Goal: Task Accomplishment & Management: Manage account settings

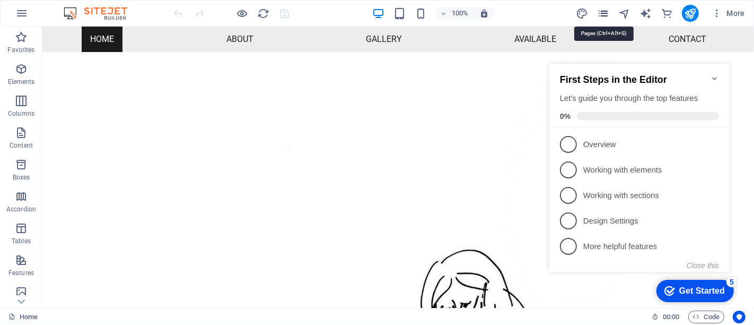
click at [607, 17] on icon "pages" at bounding box center [603, 13] width 12 height 12
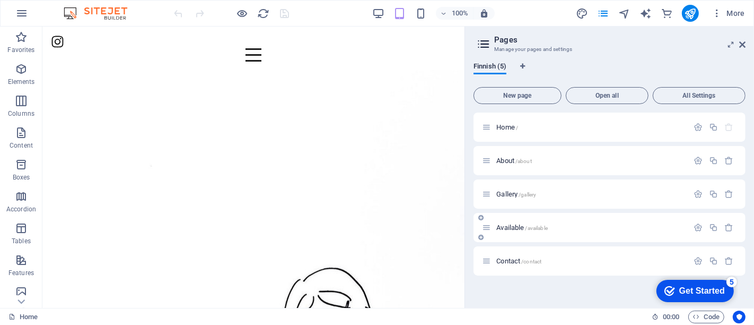
drag, startPoint x: 525, startPoint y: 223, endPoint x: 493, endPoint y: 230, distance: 32.6
drag, startPoint x: 535, startPoint y: 257, endPoint x: 397, endPoint y: 193, distance: 151.4
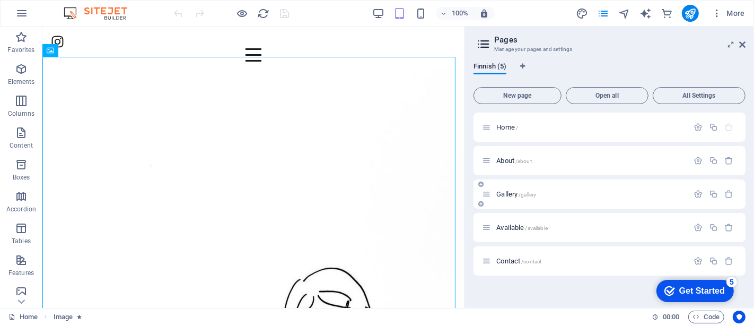
click at [515, 194] on span "Gallery /gallery" at bounding box center [516, 194] width 40 height 8
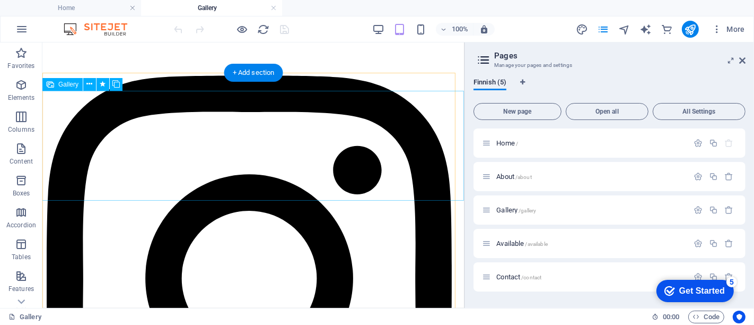
select select "4"
select select "px"
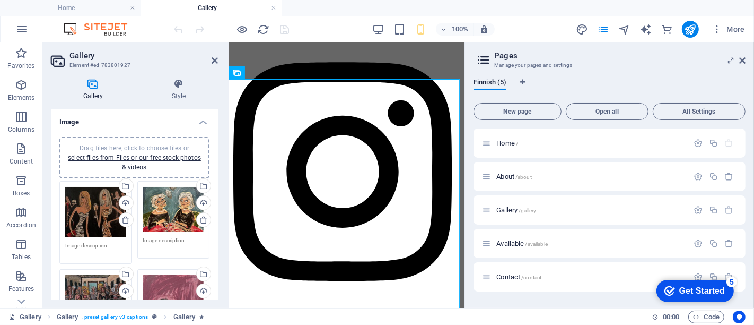
click at [159, 216] on div "Drag files here, click to choose files or select files from Files or our free s…" at bounding box center [173, 210] width 61 height 46
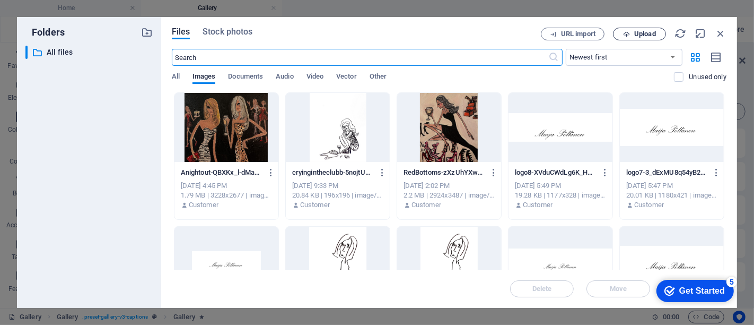
click at [640, 34] on span "Upload" at bounding box center [645, 34] width 22 height 6
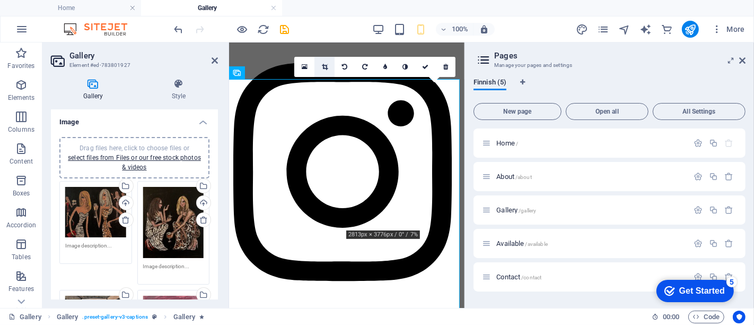
click at [332, 66] on link at bounding box center [325, 67] width 20 height 20
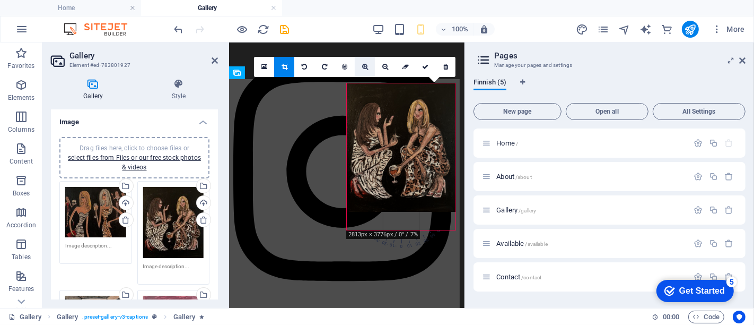
click at [369, 69] on link at bounding box center [365, 67] width 20 height 20
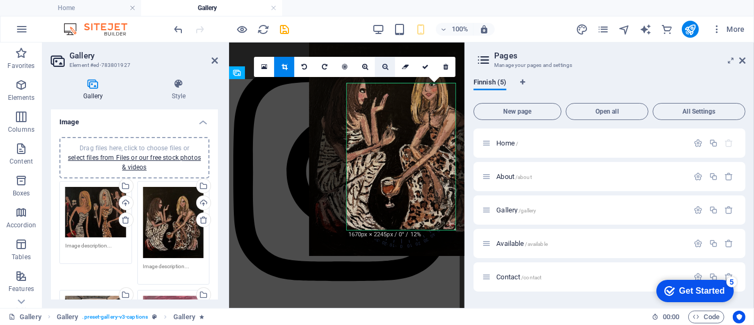
click at [379, 61] on link at bounding box center [385, 67] width 20 height 20
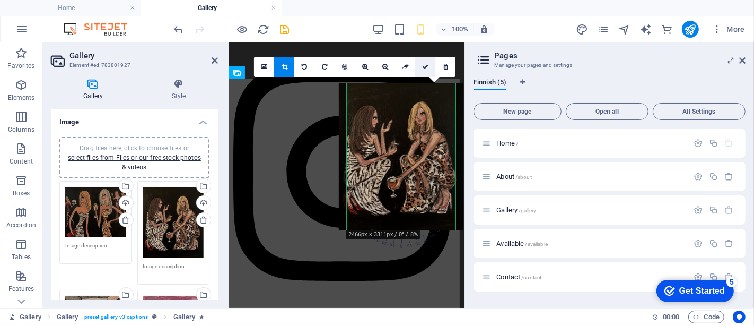
click at [430, 68] on link at bounding box center [425, 67] width 20 height 20
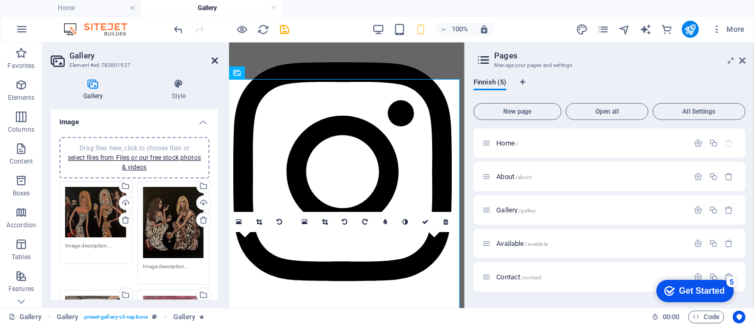
click at [216, 59] on icon at bounding box center [215, 60] width 6 height 8
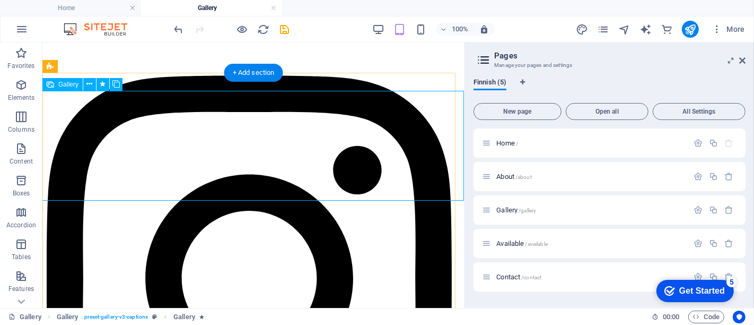
select select "4"
select select "px"
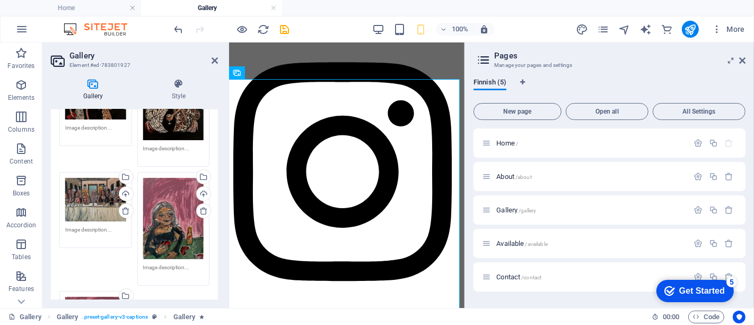
scroll to position [177, 0]
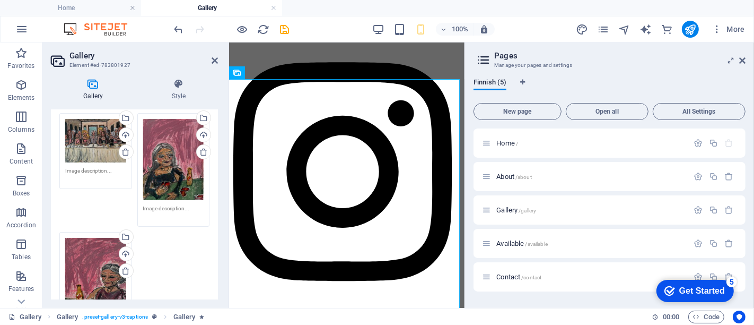
click at [170, 165] on div "Drag files here, click to choose files or select files from Files or our free s…" at bounding box center [173, 159] width 61 height 81
click at [170, 165] on body "[DOMAIN_NAME] Home Gallery Favorites Elements Columns Content Boxes Accordion T…" at bounding box center [377, 162] width 754 height 325
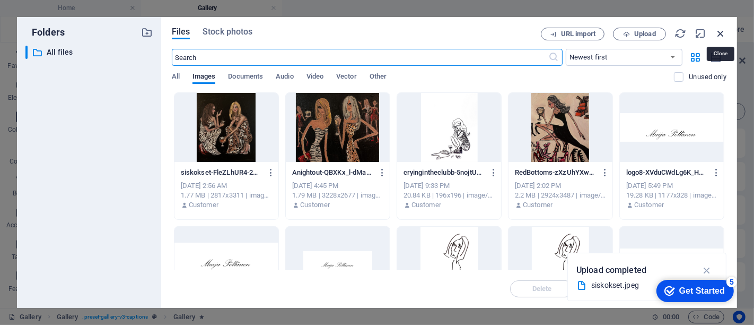
click at [722, 33] on icon "button" at bounding box center [721, 34] width 12 height 12
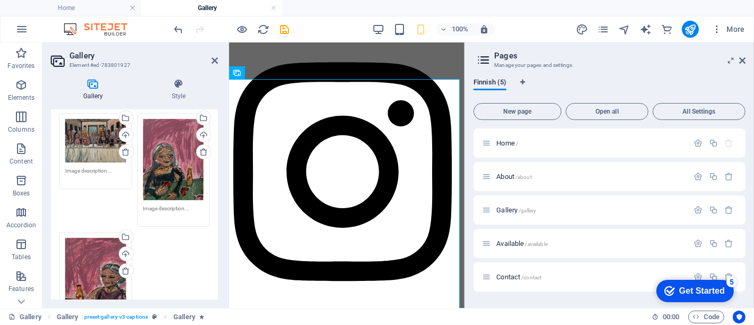
click at [222, 53] on aside "Gallery Element #ed-783801927 Gallery Style Image Drag files here, click to cho…" at bounding box center [135, 174] width 187 height 265
click at [215, 59] on icon at bounding box center [215, 60] width 6 height 8
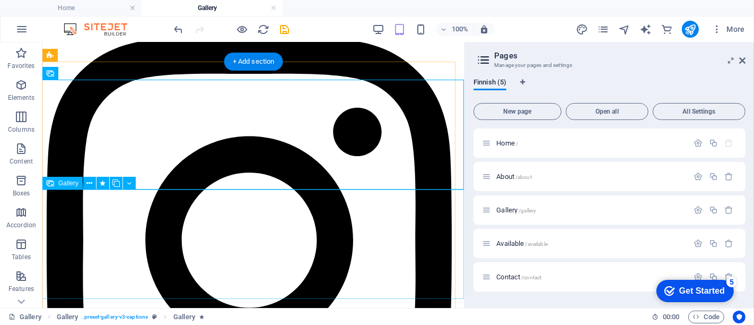
scroll to position [59, 0]
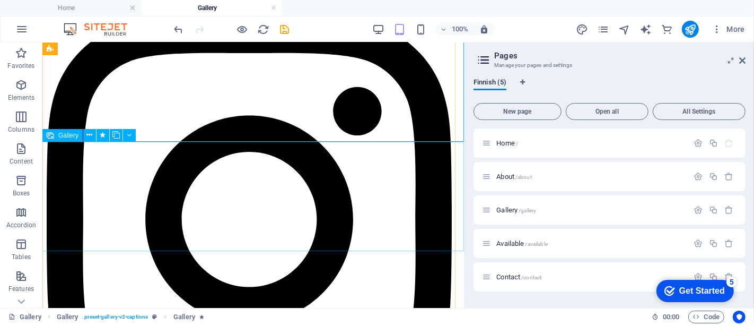
select select "4"
select select "px"
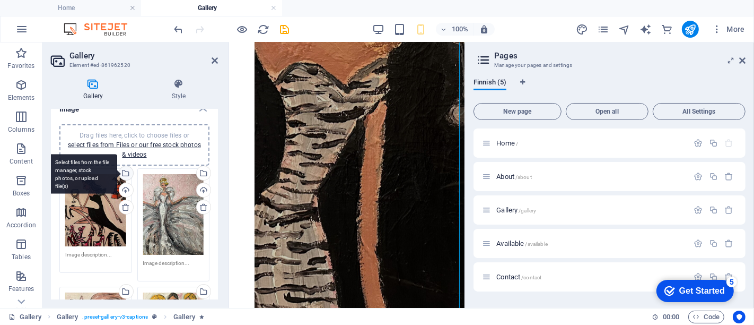
scroll to position [0, 0]
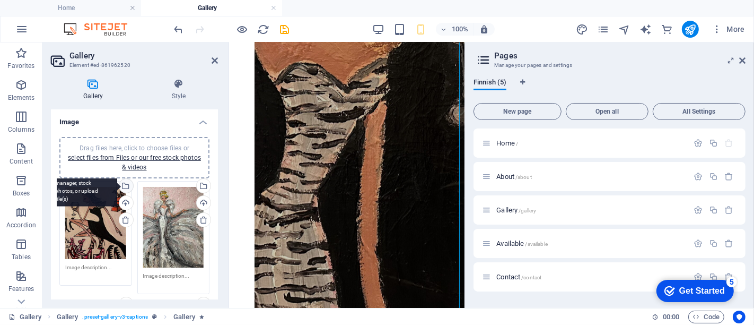
click at [92, 205] on div "Select files from the file manager, stock photos, or upload file(s)" at bounding box center [82, 187] width 69 height 40
click at [92, 205] on body "[DOMAIN_NAME] Home Gallery Favorites Elements Columns Content Boxes Accordion T…" at bounding box center [377, 162] width 754 height 325
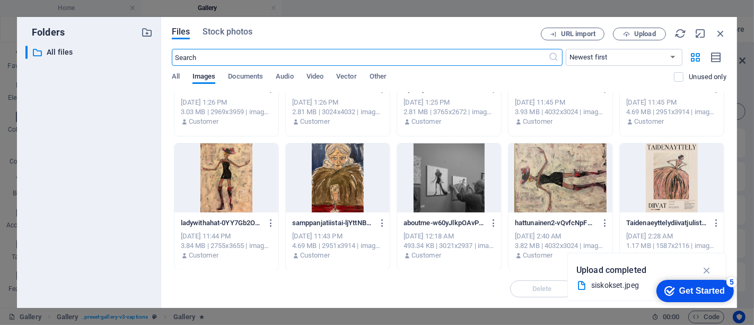
scroll to position [441, 0]
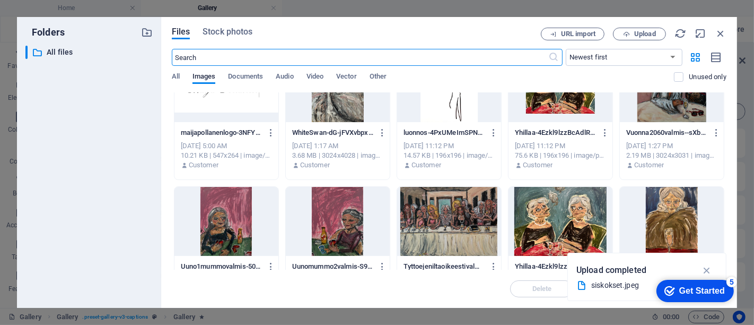
click at [545, 210] on div at bounding box center [561, 221] width 104 height 69
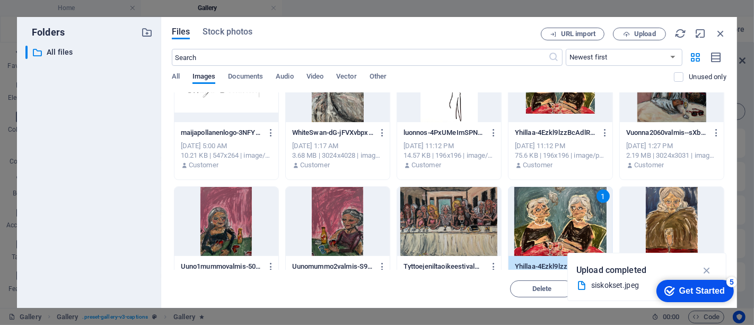
drag, startPoint x: 545, startPoint y: 210, endPoint x: 132, endPoint y: 125, distance: 421.3
click at [545, 210] on div "1" at bounding box center [561, 221] width 104 height 69
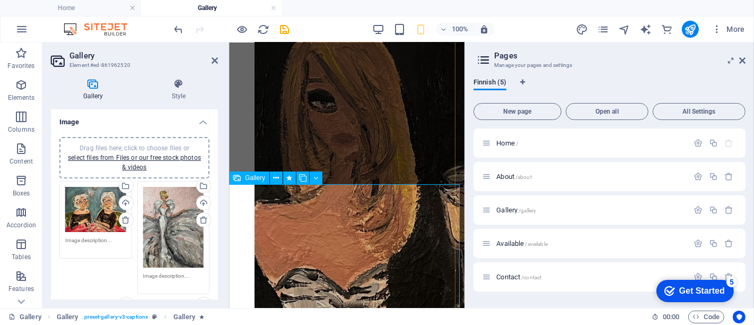
scroll to position [438, 0]
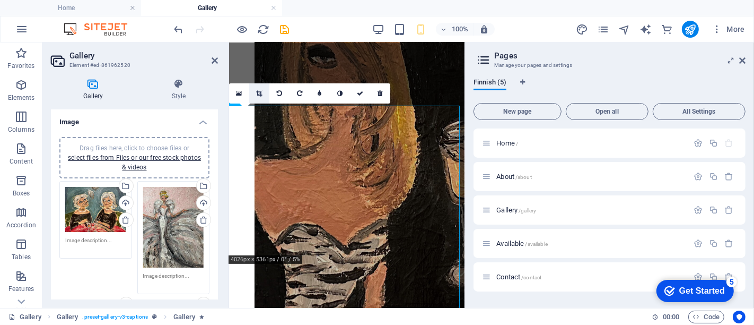
click at [261, 98] on link at bounding box center [259, 93] width 20 height 20
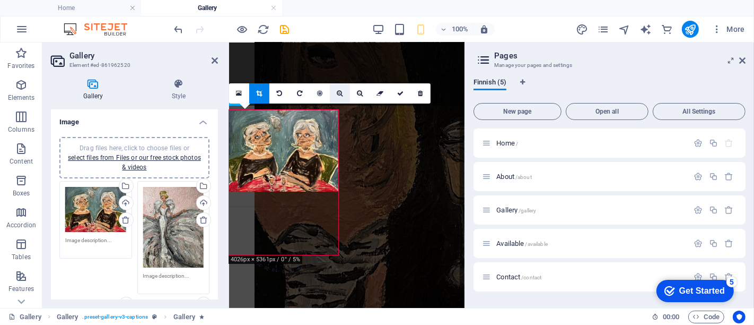
click at [336, 97] on link at bounding box center [340, 93] width 20 height 20
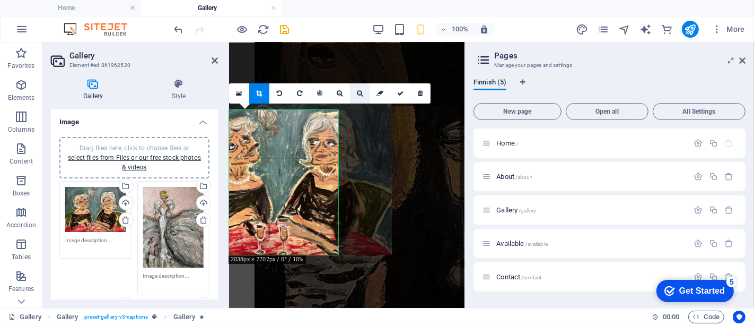
click at [359, 94] on icon at bounding box center [360, 93] width 6 height 6
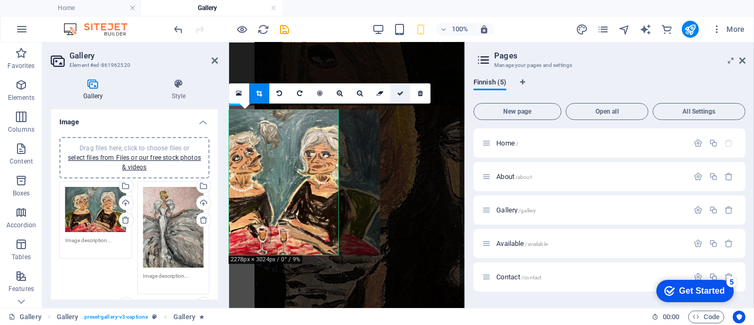
click at [399, 95] on icon at bounding box center [400, 93] width 6 height 6
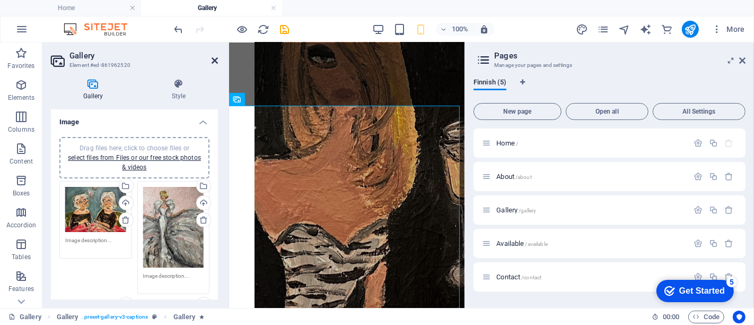
click at [212, 59] on icon at bounding box center [215, 60] width 6 height 8
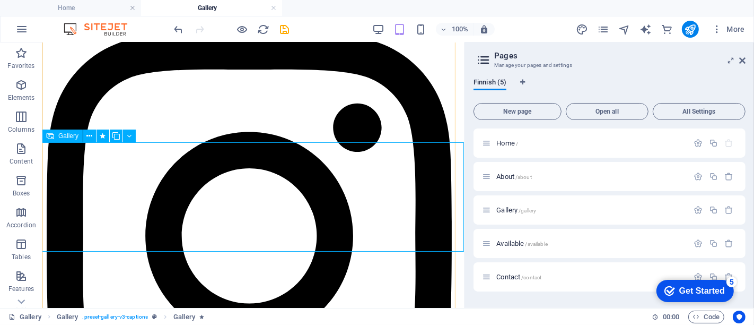
scroll to position [59, 0]
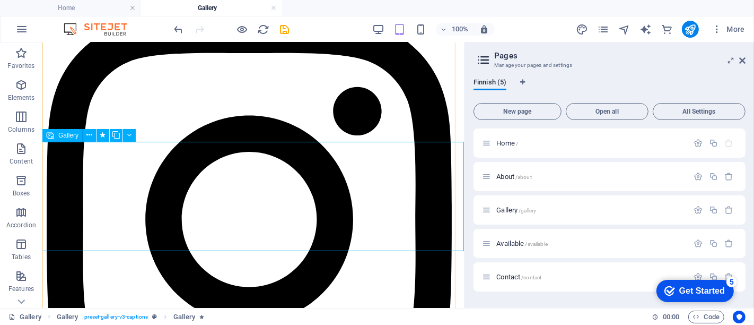
select select "4"
select select "px"
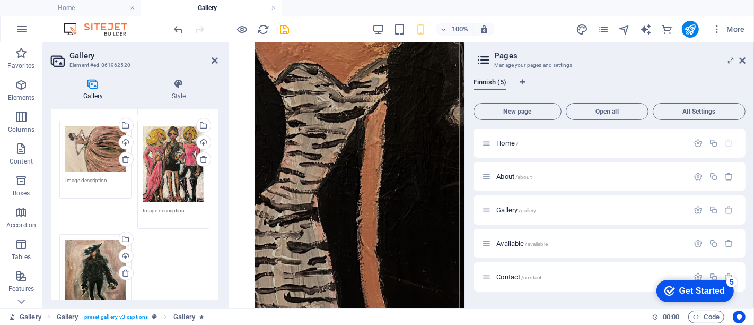
scroll to position [294, 0]
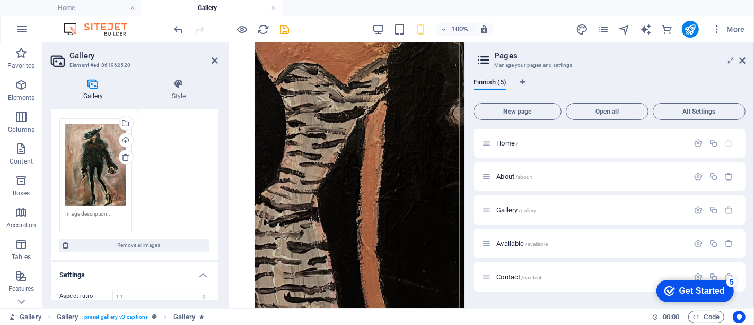
click at [100, 174] on div "Drag files here, click to choose files or select files from Files or our free s…" at bounding box center [95, 164] width 61 height 81
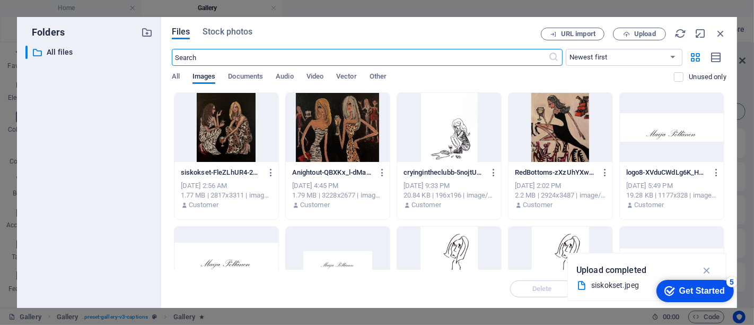
click at [561, 125] on div at bounding box center [561, 127] width 104 height 69
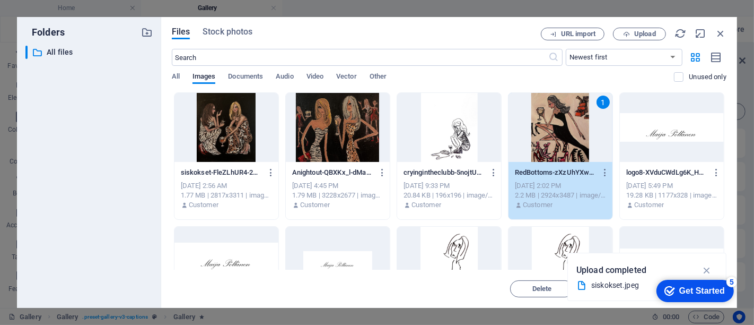
click at [561, 125] on div "1" at bounding box center [561, 127] width 104 height 69
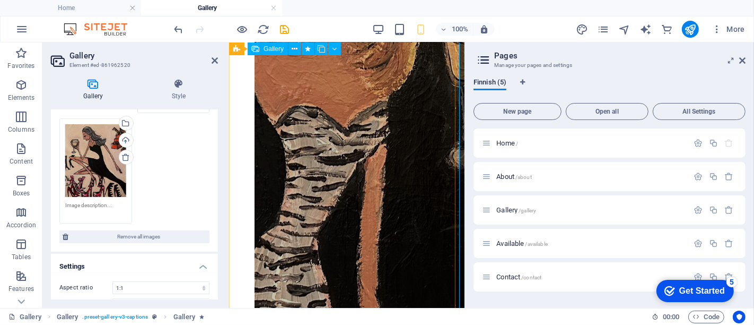
scroll to position [674, 0]
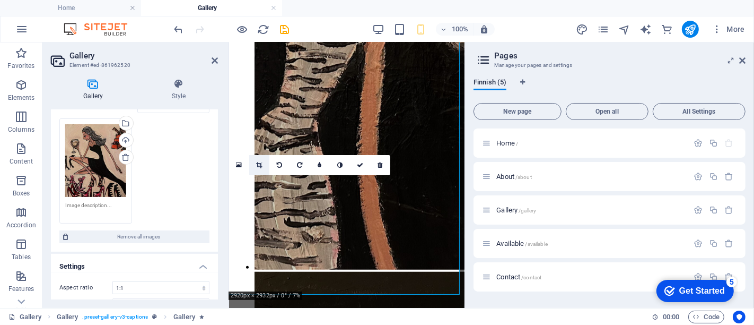
drag, startPoint x: 255, startPoint y: 163, endPoint x: 260, endPoint y: 162, distance: 5.4
click at [256, 163] on link at bounding box center [259, 165] width 20 height 20
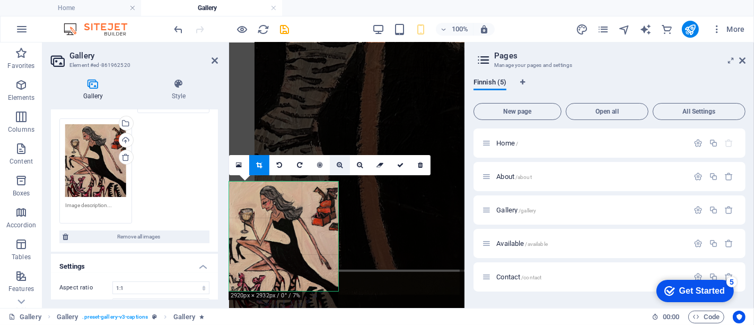
click at [338, 169] on link at bounding box center [340, 165] width 20 height 20
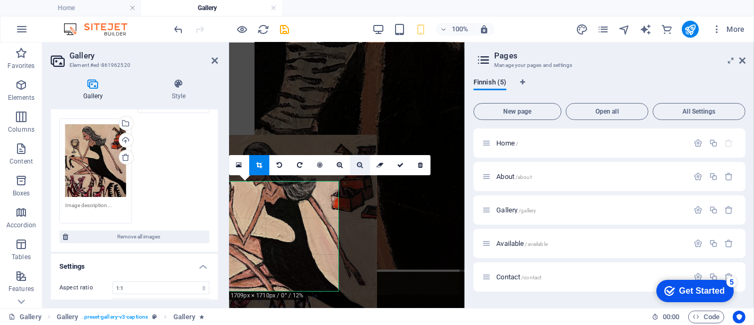
click at [359, 162] on icon at bounding box center [360, 165] width 6 height 6
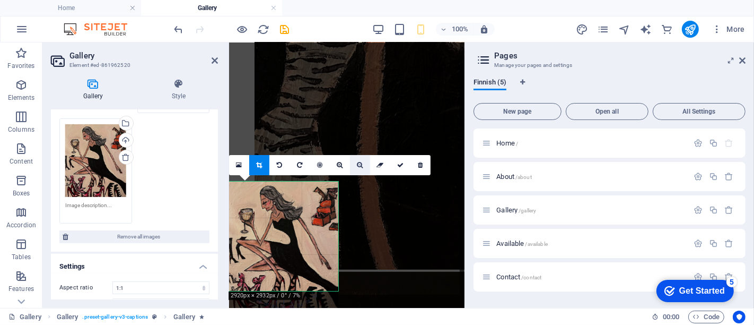
click at [359, 163] on icon at bounding box center [360, 165] width 6 height 6
drag, startPoint x: 398, startPoint y: 164, endPoint x: 211, endPoint y: 63, distance: 213.6
click at [398, 164] on icon at bounding box center [400, 165] width 6 height 6
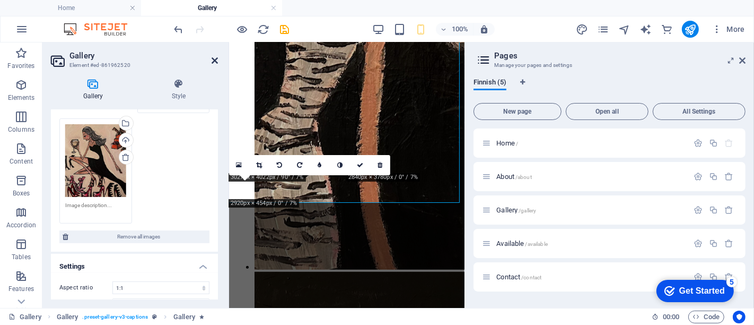
click at [215, 58] on icon at bounding box center [215, 60] width 6 height 8
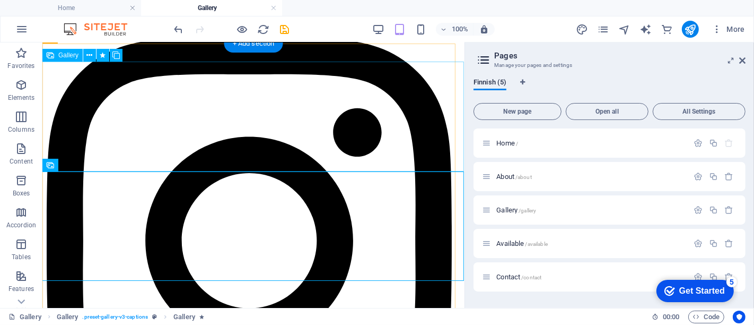
scroll to position [21, 0]
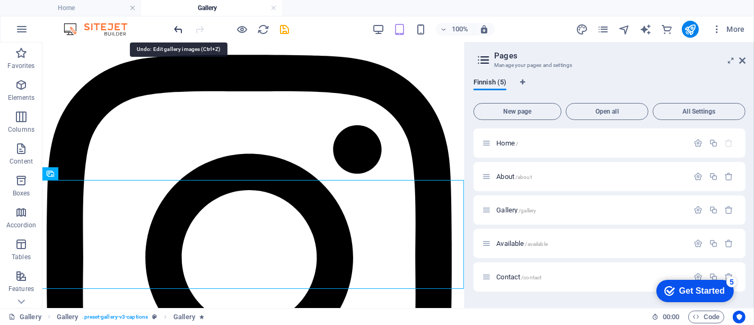
click at [181, 28] on icon "undo" at bounding box center [179, 29] width 12 height 12
click at [178, 28] on icon "undo" at bounding box center [179, 29] width 12 height 12
click at [180, 27] on icon "undo" at bounding box center [179, 29] width 12 height 12
click at [177, 32] on icon "undo" at bounding box center [179, 29] width 12 height 12
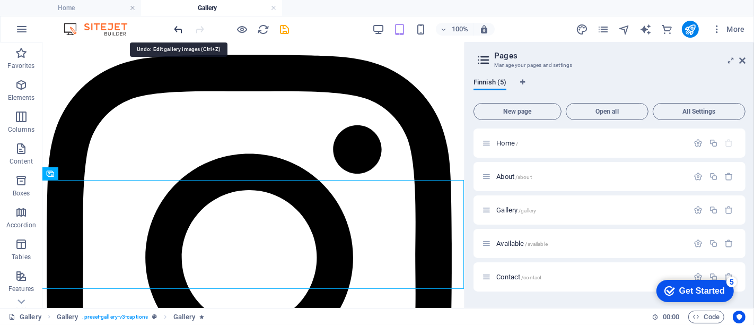
click at [177, 32] on icon "undo" at bounding box center [179, 29] width 12 height 12
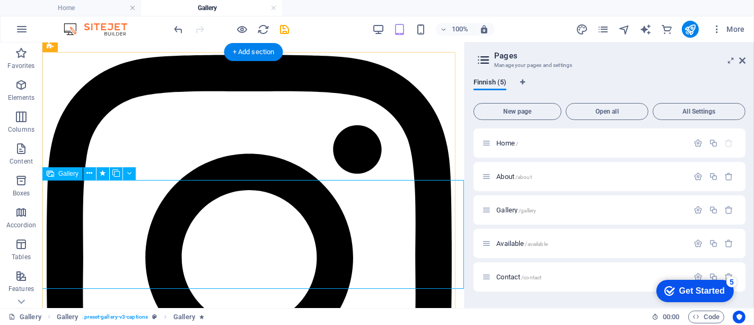
select select "4"
select select "px"
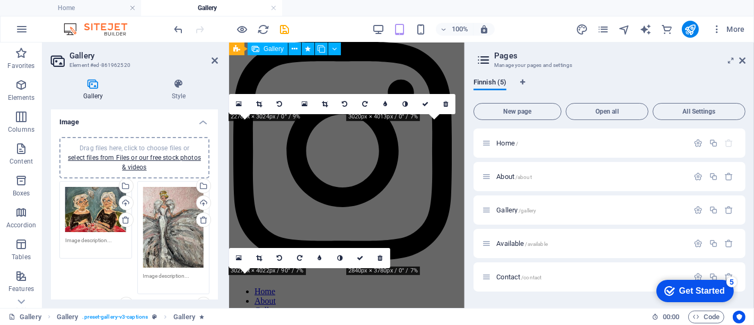
scroll to position [581, 0]
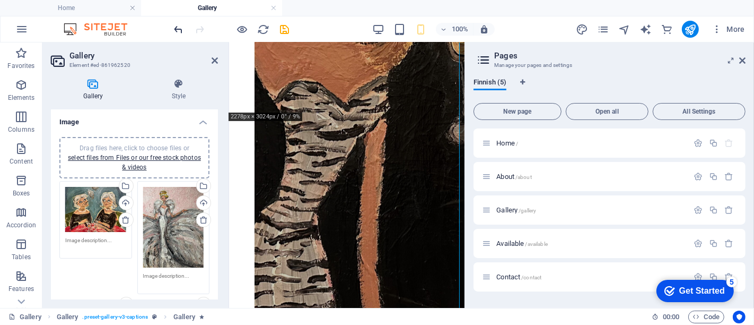
click at [182, 31] on icon "undo" at bounding box center [179, 29] width 12 height 12
click at [213, 58] on icon at bounding box center [215, 60] width 6 height 8
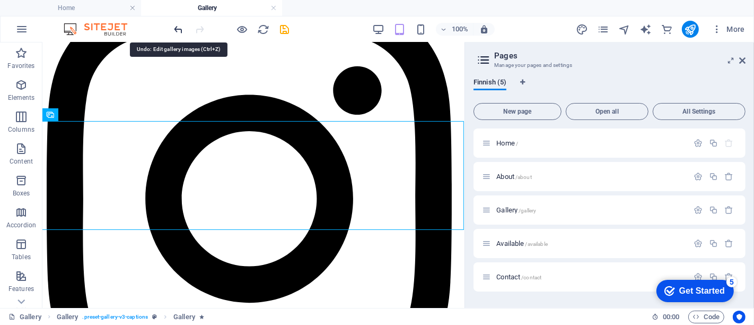
click at [179, 24] on icon "undo" at bounding box center [179, 29] width 12 height 12
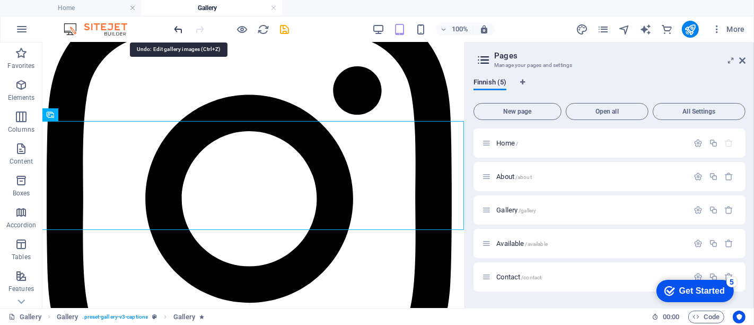
click at [179, 24] on icon "undo" at bounding box center [179, 29] width 12 height 12
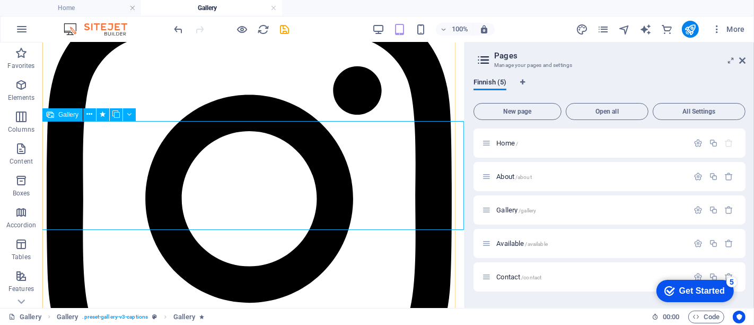
scroll to position [0, 0]
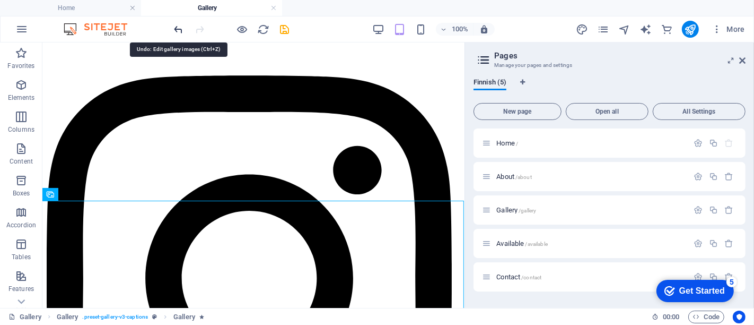
click at [178, 32] on icon "undo" at bounding box center [179, 29] width 12 height 12
click at [178, 31] on icon "undo" at bounding box center [179, 29] width 12 height 12
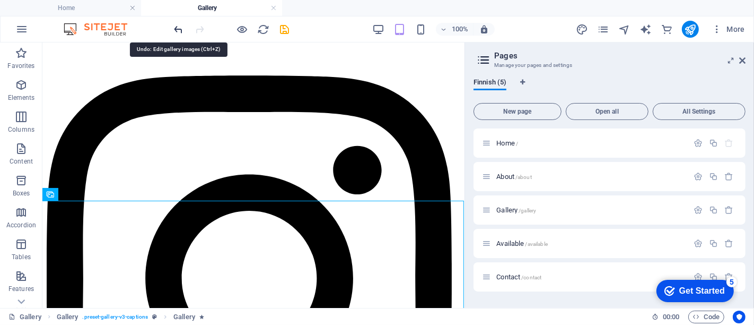
click at [178, 30] on icon "undo" at bounding box center [179, 29] width 12 height 12
click at [178, 29] on icon "undo" at bounding box center [179, 29] width 12 height 12
click at [177, 27] on icon "undo" at bounding box center [179, 29] width 12 height 12
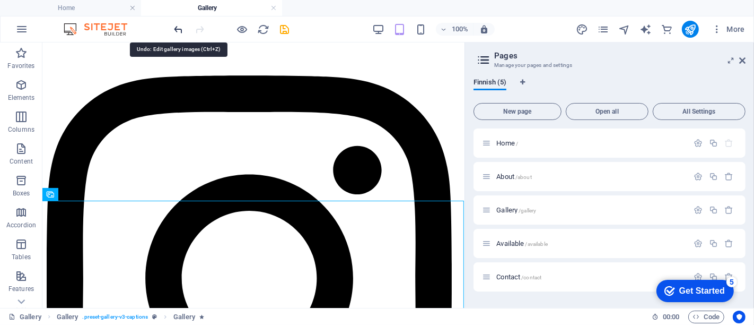
click at [177, 27] on icon "undo" at bounding box center [179, 29] width 12 height 12
click at [177, 28] on icon "undo" at bounding box center [179, 29] width 12 height 12
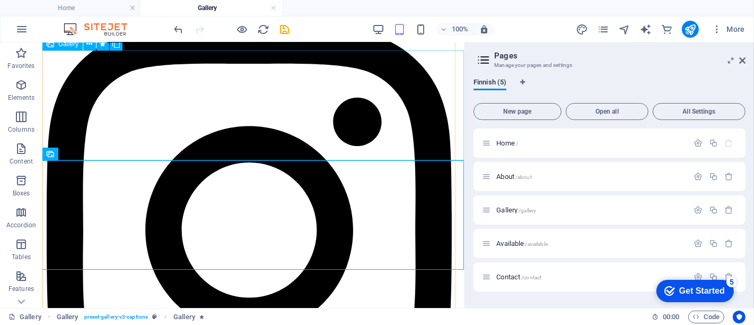
scroll to position [59, 0]
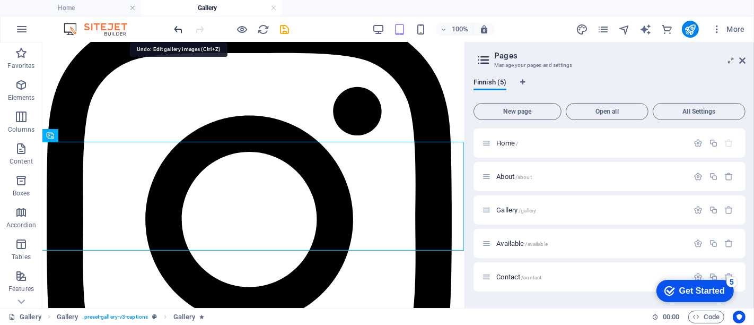
click at [179, 30] on icon "undo" at bounding box center [179, 29] width 12 height 12
click at [180, 32] on icon "undo" at bounding box center [179, 29] width 12 height 12
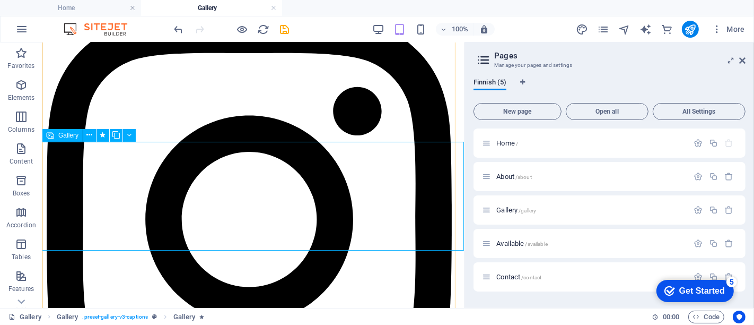
drag, startPoint x: 393, startPoint y: 185, endPoint x: 208, endPoint y: 184, distance: 184.6
select select "4"
select select "px"
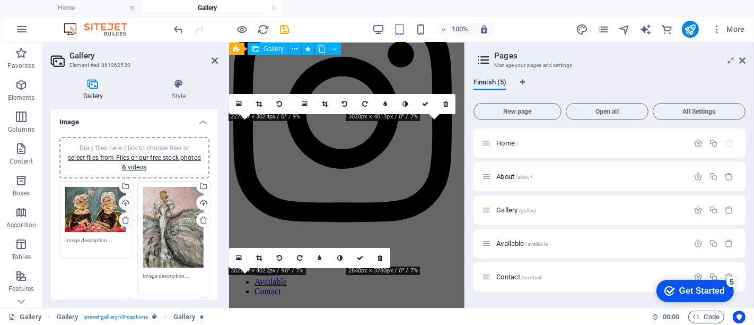
scroll to position [581, 0]
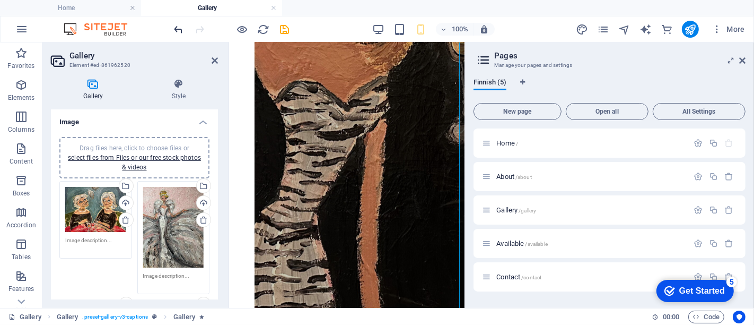
click at [180, 29] on icon "undo" at bounding box center [179, 29] width 12 height 12
click at [212, 61] on icon at bounding box center [215, 60] width 6 height 8
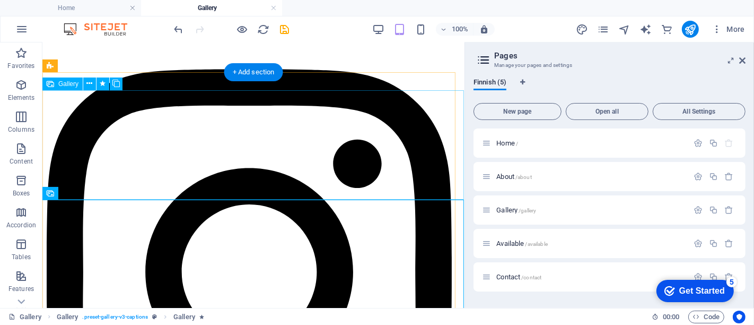
scroll to position [0, 0]
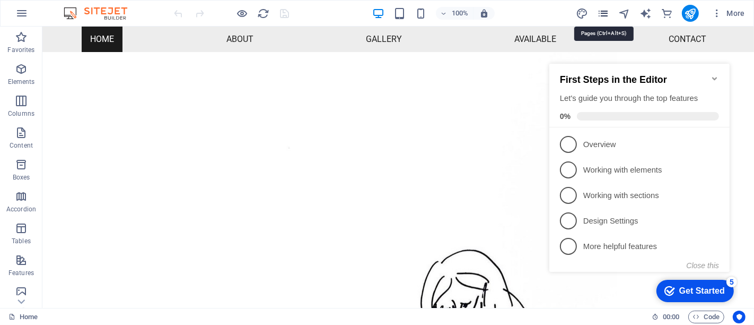
click at [602, 14] on icon "pages" at bounding box center [603, 13] width 12 height 12
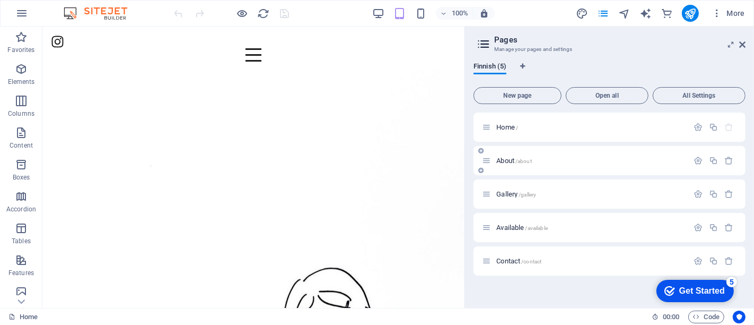
click at [499, 151] on div "About /about" at bounding box center [610, 160] width 272 height 29
click at [502, 158] on span "About /about" at bounding box center [514, 160] width 36 height 8
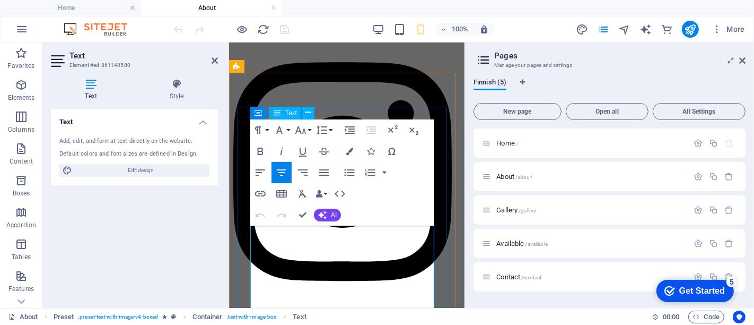
scroll to position [118, 0]
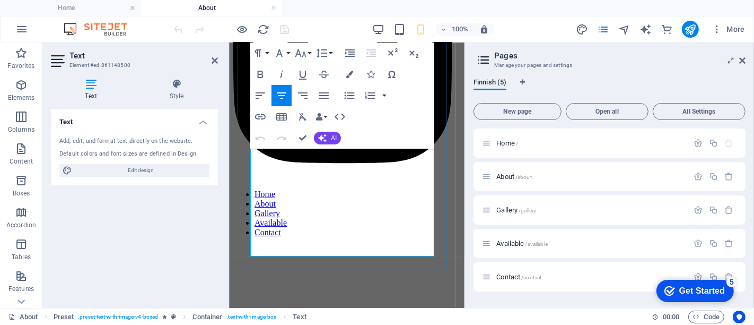
drag, startPoint x: 400, startPoint y: 232, endPoint x: 251, endPoint y: 208, distance: 151.0
copy p "You can find (and buy) my work also on artgalleria"
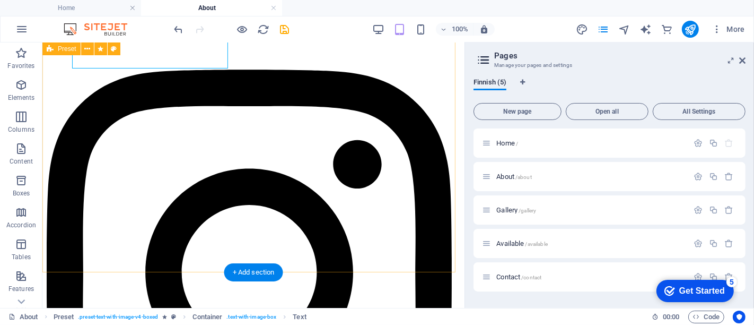
scroll to position [0, 0]
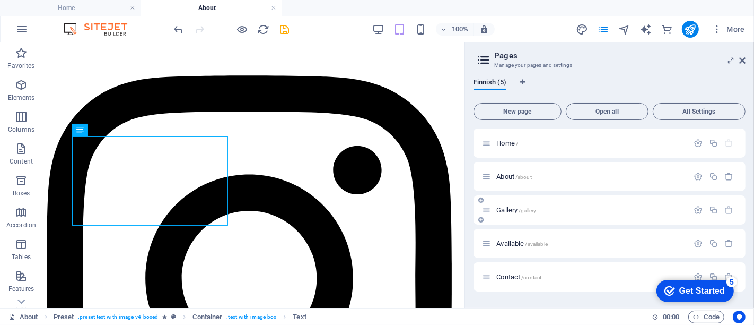
click at [503, 209] on span "Gallery /gallery" at bounding box center [516, 210] width 40 height 8
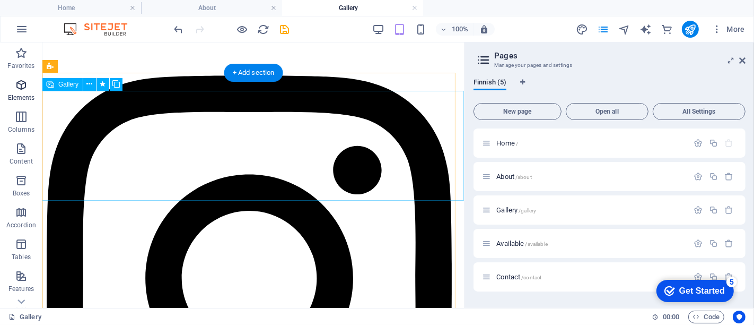
select select "4"
select select "px"
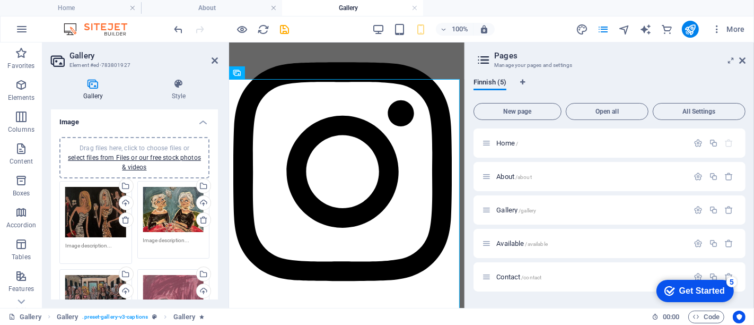
click at [163, 207] on div "Drag files here, click to choose files or select files from Files or our free s…" at bounding box center [173, 210] width 61 height 46
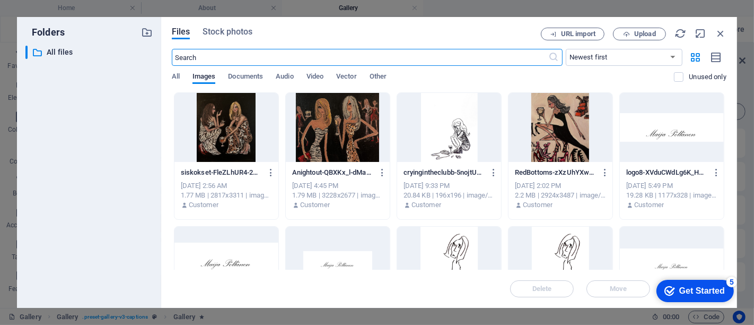
click at [217, 124] on div at bounding box center [227, 127] width 104 height 69
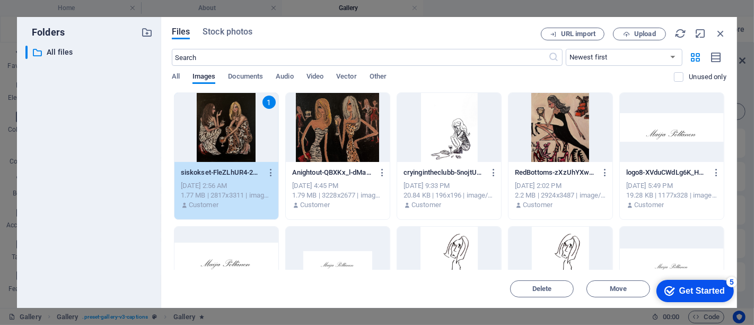
click at [217, 124] on div "1" at bounding box center [227, 127] width 104 height 69
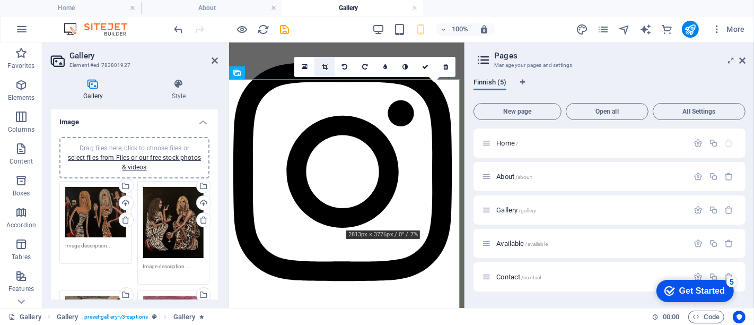
click at [328, 68] on link at bounding box center [325, 67] width 20 height 20
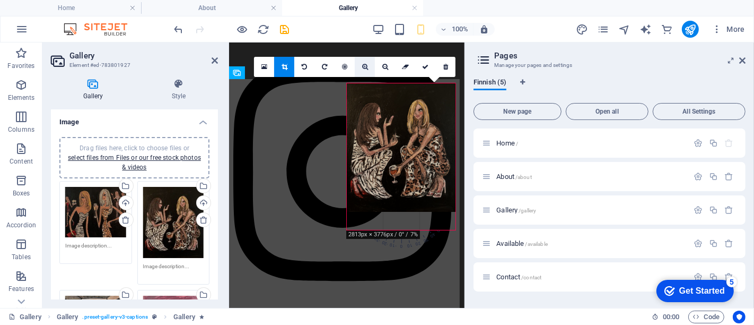
click at [365, 69] on icon at bounding box center [365, 67] width 6 height 6
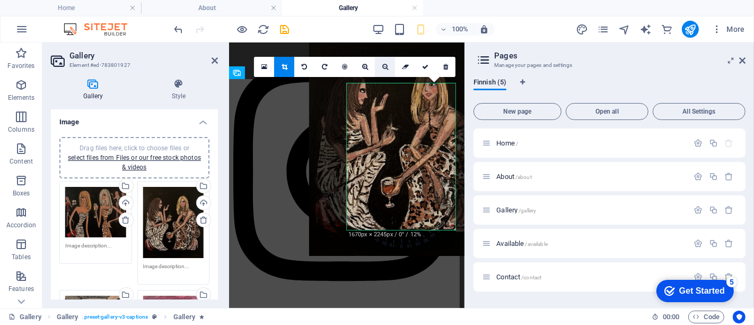
click at [384, 64] on icon at bounding box center [385, 67] width 6 height 6
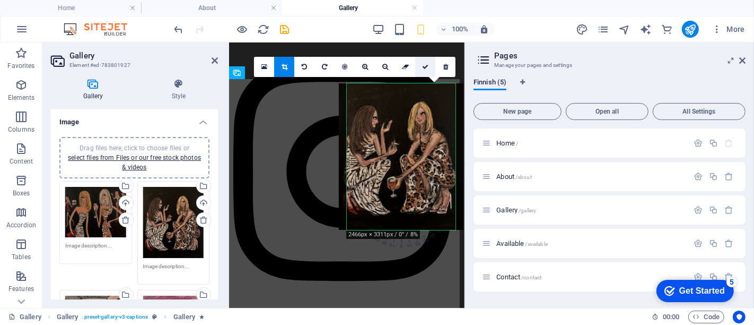
click at [426, 67] on icon at bounding box center [425, 67] width 6 height 6
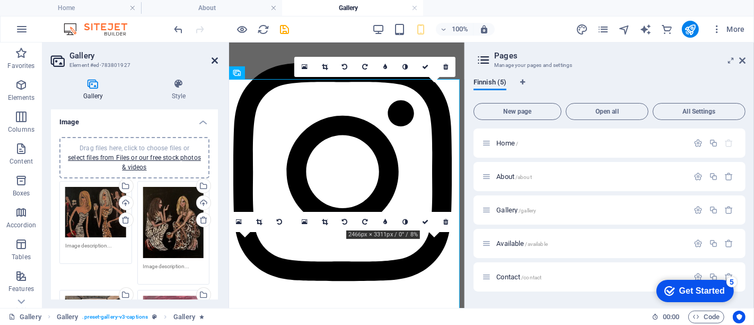
click at [216, 59] on icon at bounding box center [215, 60] width 6 height 8
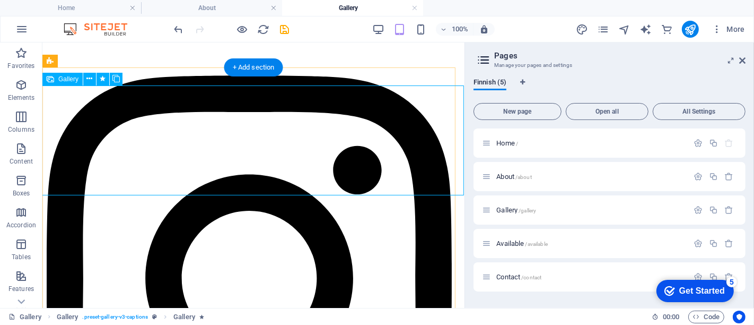
scroll to position [59, 0]
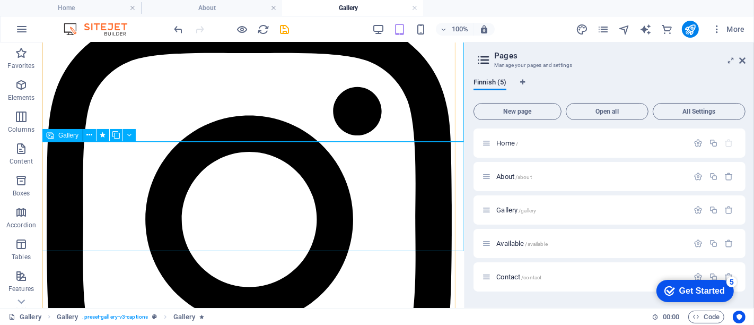
select select "4"
select select "px"
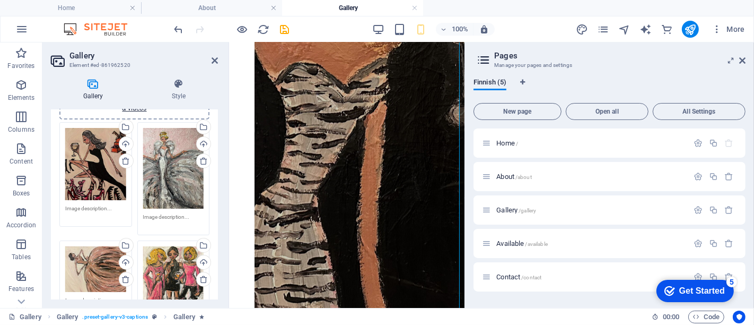
click at [92, 170] on div "Drag files here, click to choose files or select files from Files or our free s…" at bounding box center [95, 164] width 61 height 73
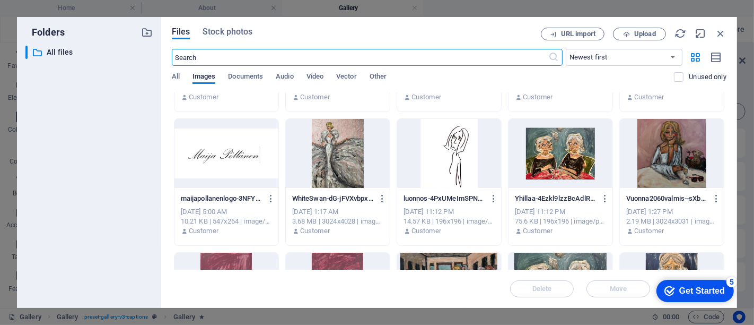
scroll to position [471, 0]
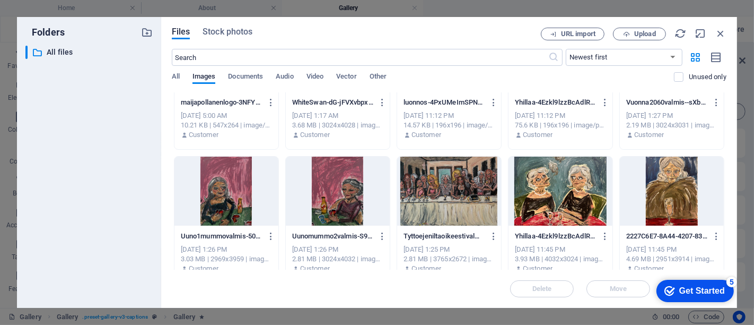
click at [571, 181] on div at bounding box center [561, 190] width 104 height 69
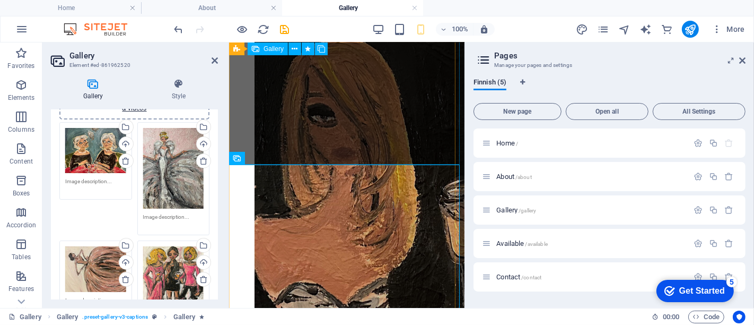
scroll to position [438, 0]
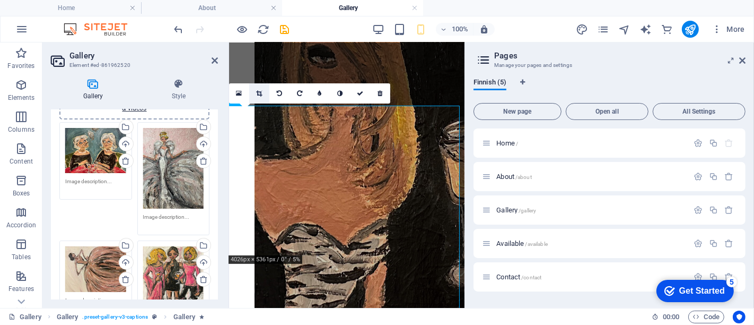
click at [258, 93] on icon at bounding box center [259, 93] width 6 height 6
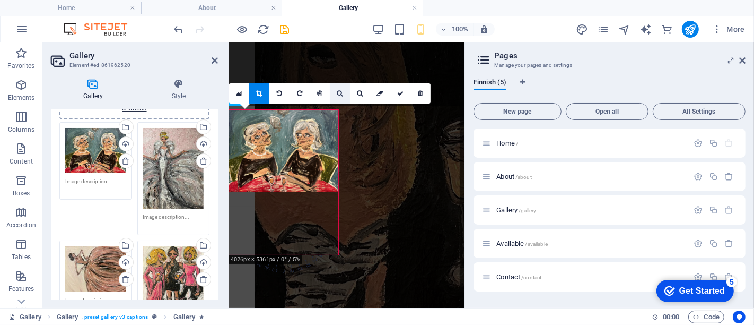
click at [342, 96] on icon at bounding box center [340, 93] width 6 height 6
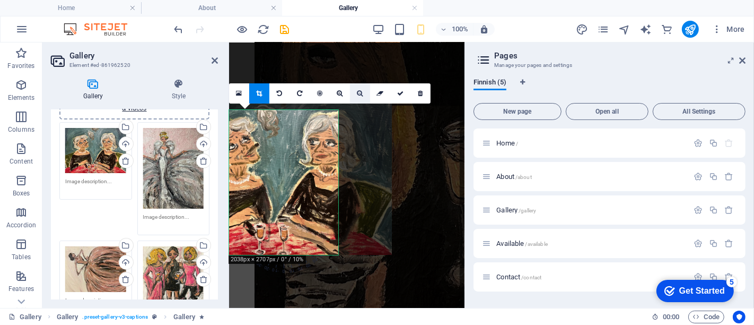
click at [358, 94] on icon at bounding box center [360, 93] width 6 height 6
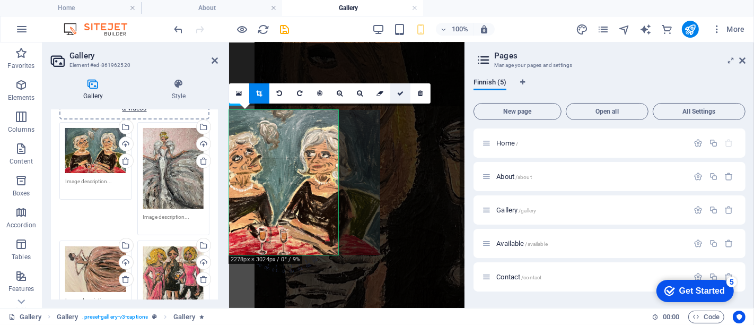
click at [404, 96] on link at bounding box center [400, 93] width 20 height 20
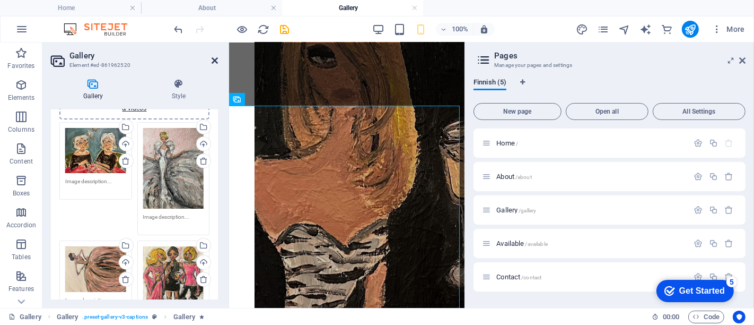
click at [214, 60] on icon at bounding box center [215, 60] width 6 height 8
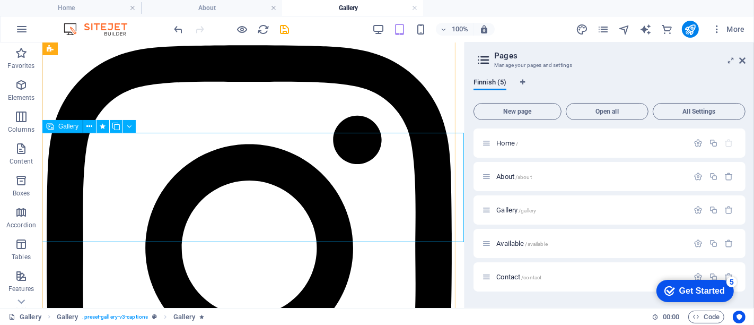
scroll to position [0, 0]
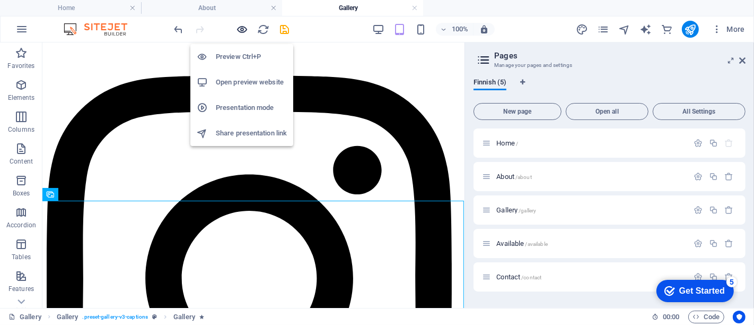
click at [244, 28] on icon "button" at bounding box center [243, 29] width 12 height 12
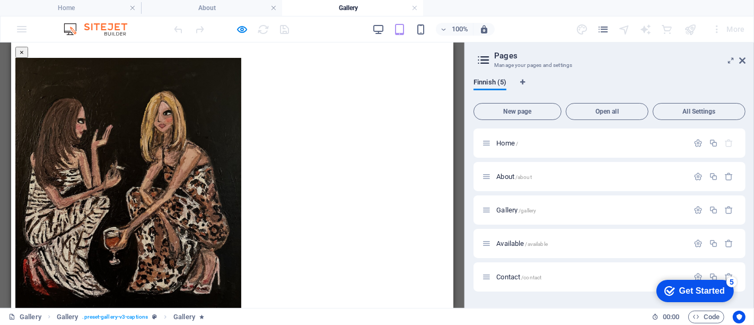
click at [28, 56] on button "×" at bounding box center [21, 51] width 13 height 11
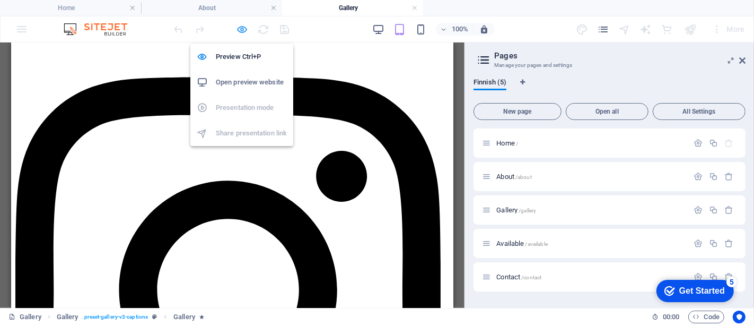
click at [238, 28] on icon "button" at bounding box center [243, 29] width 12 height 12
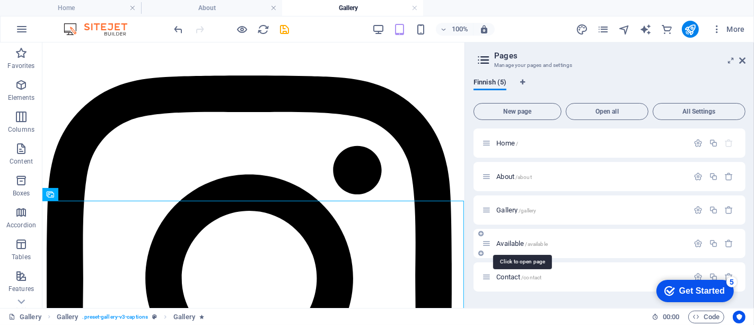
click at [509, 243] on span "Available /available" at bounding box center [521, 243] width 51 height 8
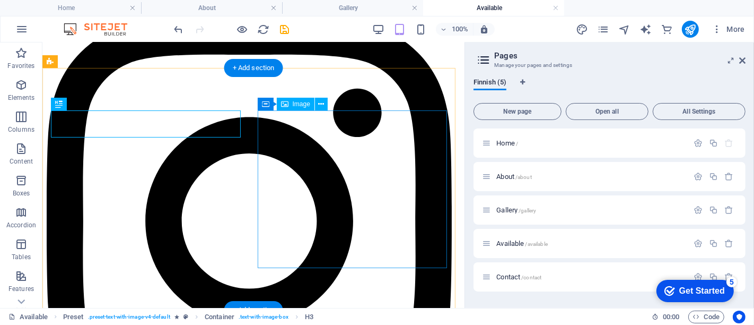
scroll to position [59, 0]
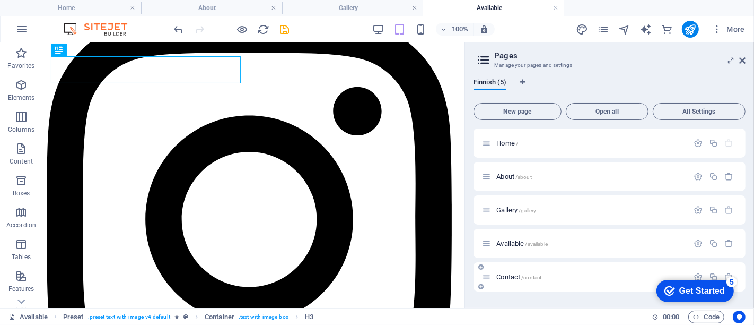
click at [515, 280] on div "Contact /contact" at bounding box center [585, 277] width 206 height 12
click at [515, 278] on span "Contact /contact" at bounding box center [518, 277] width 45 height 8
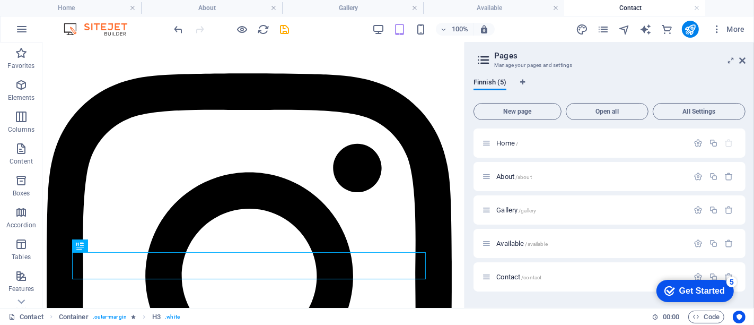
scroll to position [0, 0]
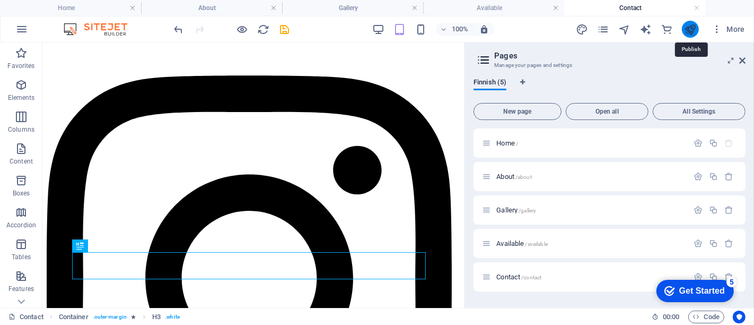
click at [696, 28] on icon "publish" at bounding box center [690, 29] width 12 height 12
